Goal: Obtain resource: Download file/media

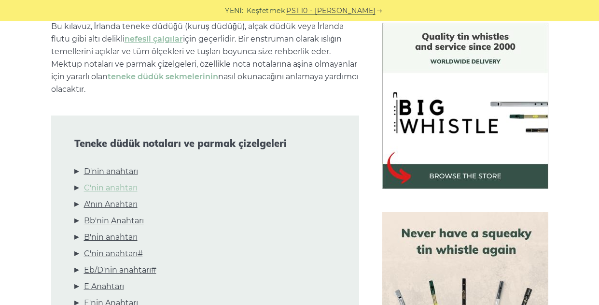
click at [121, 189] on link "C'nin anahtarı" at bounding box center [111, 188] width 54 height 13
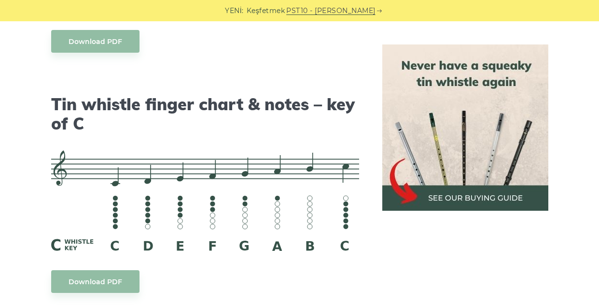
scroll to position [2475, 0]
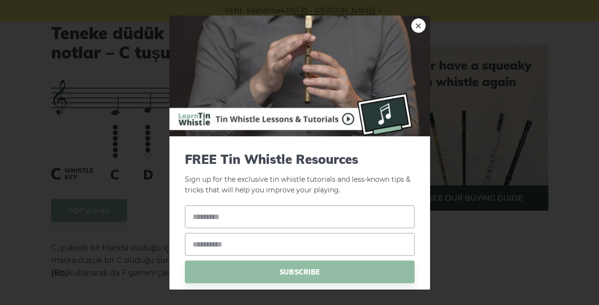
click at [507, 64] on div "× FREE Tin Whistle Resources Sign up for the exclusive tin whistle tutorials an…" at bounding box center [299, 152] width 599 height 305
click at [411, 28] on link "×" at bounding box center [418, 25] width 14 height 14
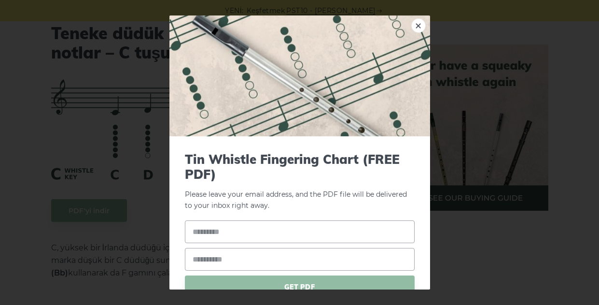
click at [113, 201] on div "× Tin Whistle Fingering Chart (FREE PDF) Please leave your email address, and t…" at bounding box center [299, 152] width 599 height 305
click at [247, 231] on input "text" at bounding box center [300, 231] width 230 height 23
type input "****"
type input "**********"
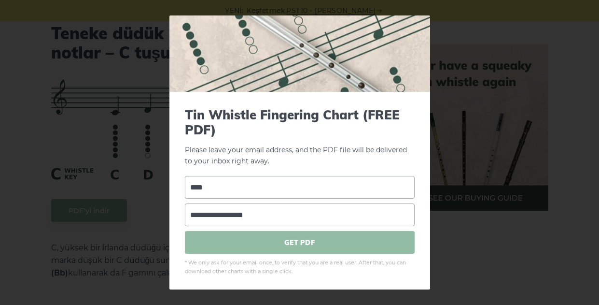
scroll to position [46, 0]
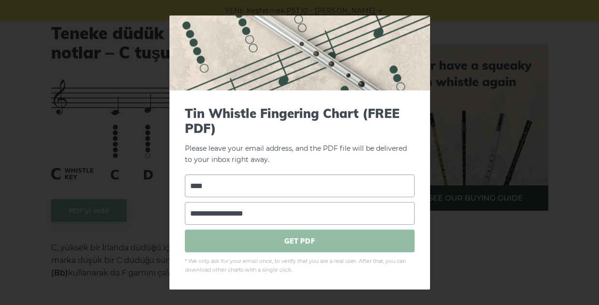
click at [294, 249] on span "GET PDF" at bounding box center [300, 240] width 230 height 23
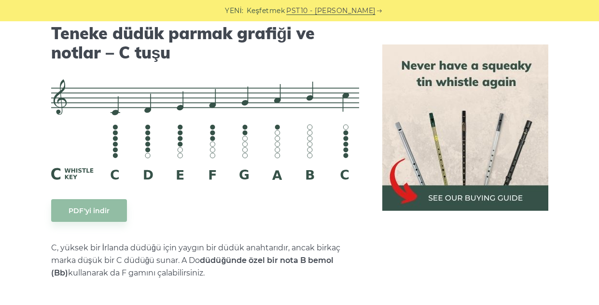
scroll to position [2418, 0]
